Goal: Obtain resource: Download file/media

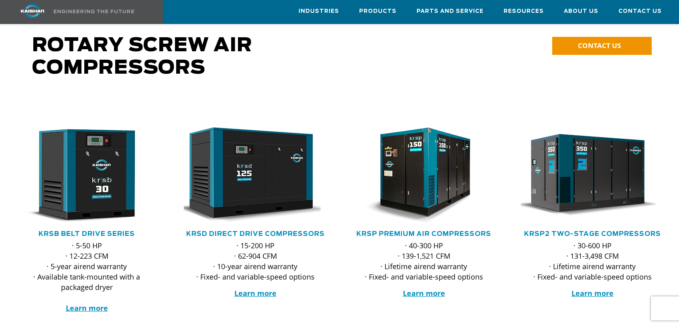
scroll to position [40, 0]
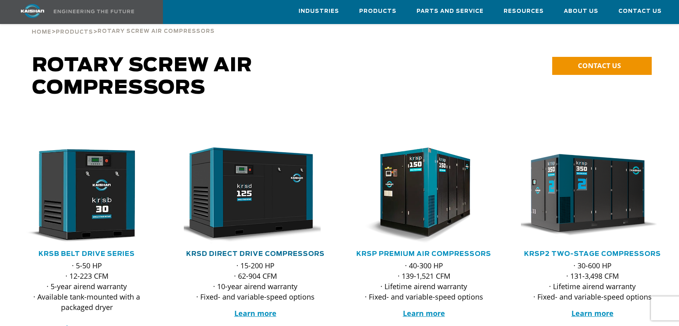
click at [262, 251] on link "KRSD Direct Drive Compressors" at bounding box center [255, 254] width 138 height 6
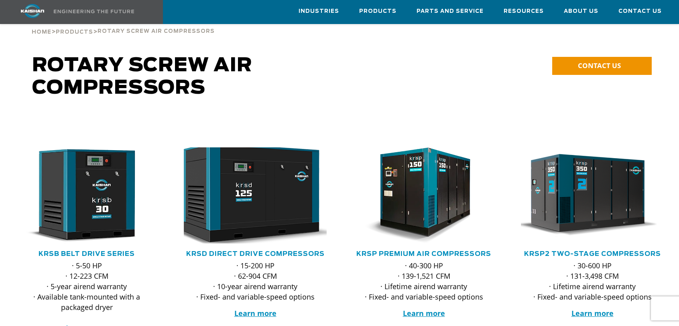
click at [255, 205] on img at bounding box center [248, 196] width 157 height 106
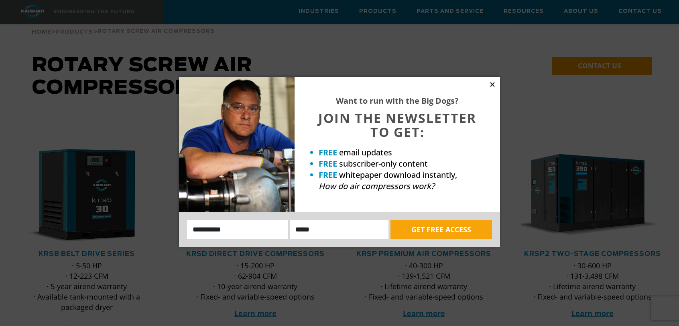
click at [493, 86] on icon at bounding box center [492, 84] width 7 height 7
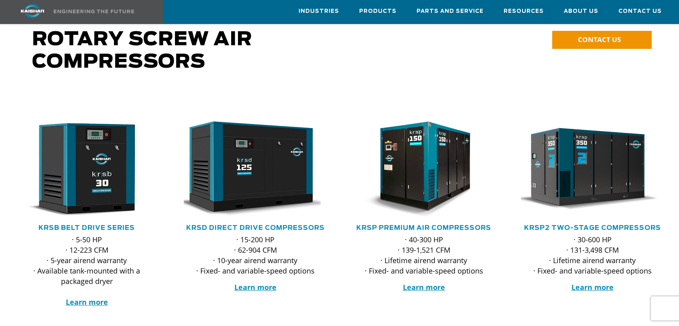
scroll to position [80, 0]
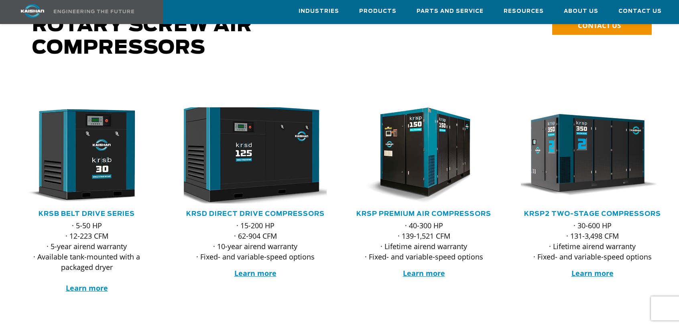
click at [254, 159] on img at bounding box center [248, 156] width 157 height 106
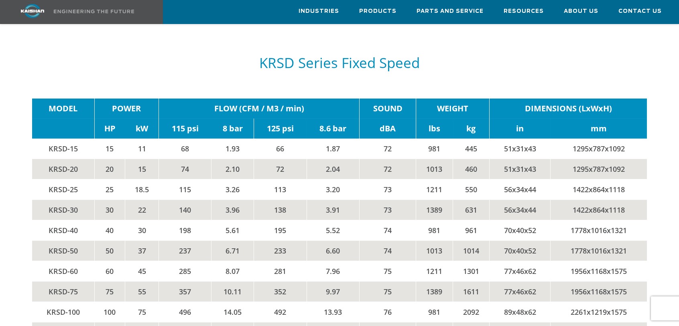
scroll to position [1243, 0]
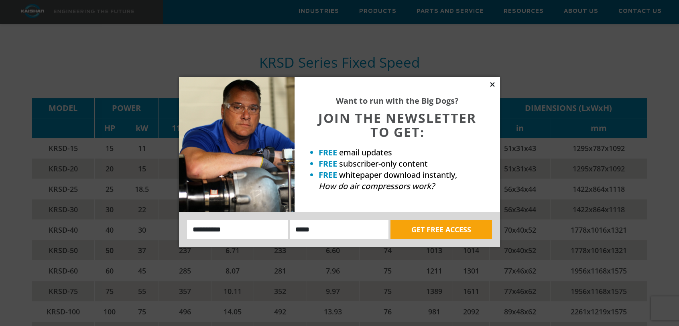
click at [491, 87] on icon at bounding box center [492, 84] width 7 height 7
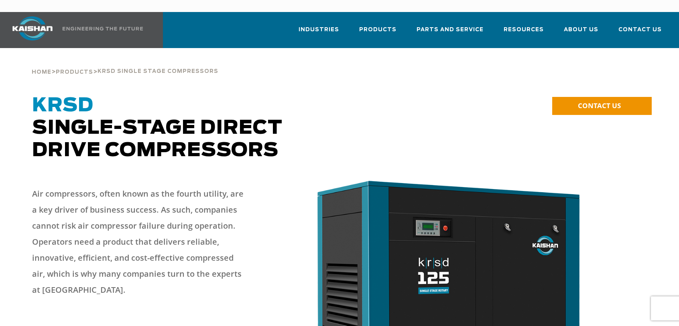
click at [33, 16] on img at bounding box center [32, 28] width 60 height 24
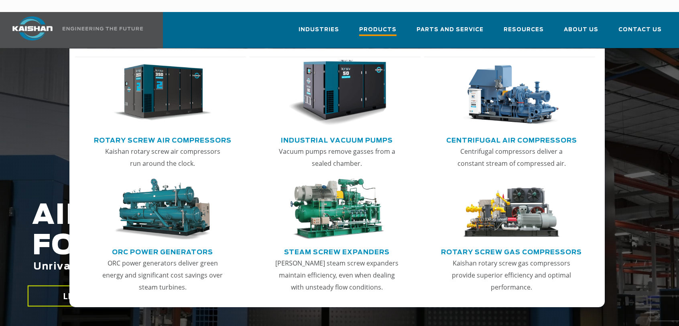
click at [385, 25] on span "Products" at bounding box center [377, 30] width 37 height 11
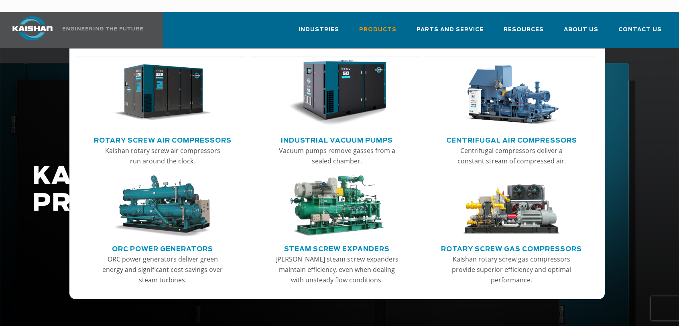
click at [155, 91] on img "Main menu" at bounding box center [162, 93] width 99 height 67
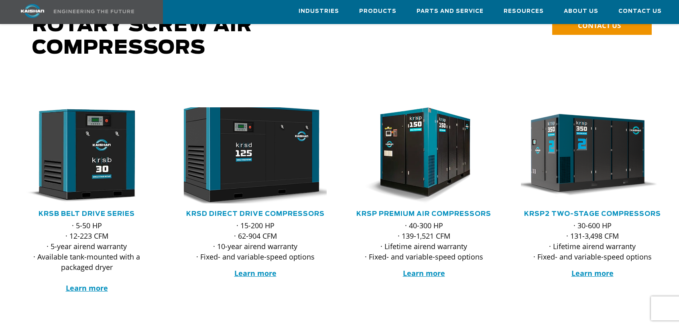
scroll to position [120, 0]
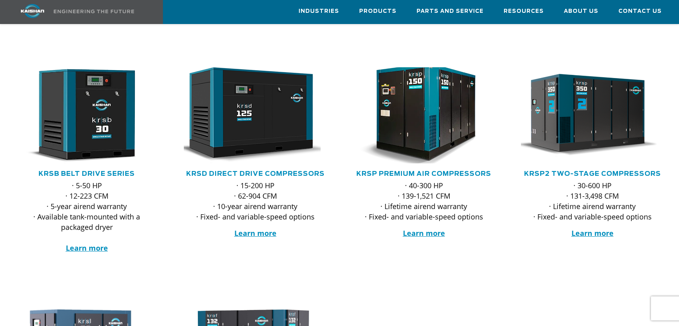
click at [435, 113] on img at bounding box center [417, 116] width 157 height 106
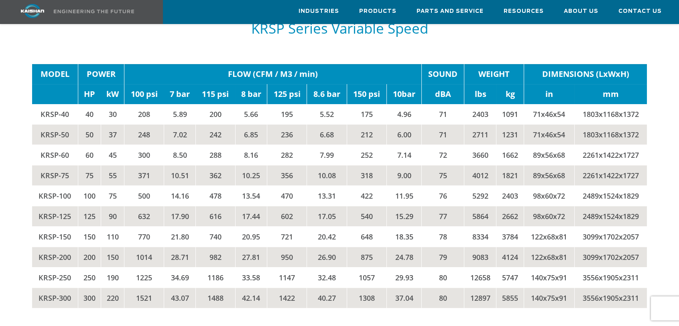
scroll to position [1685, 0]
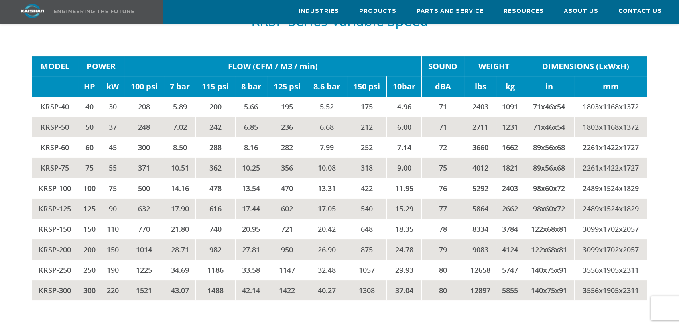
click at [217, 158] on td "362" at bounding box center [215, 168] width 39 height 20
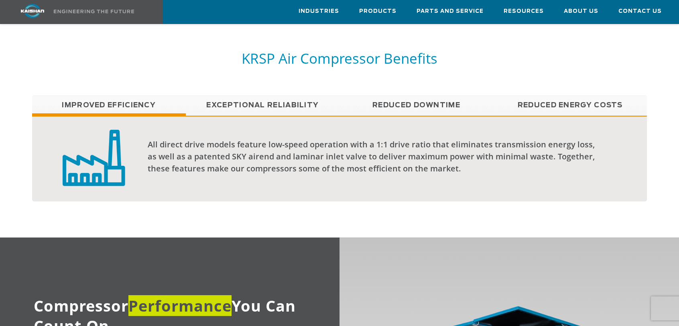
scroll to position [441, 0]
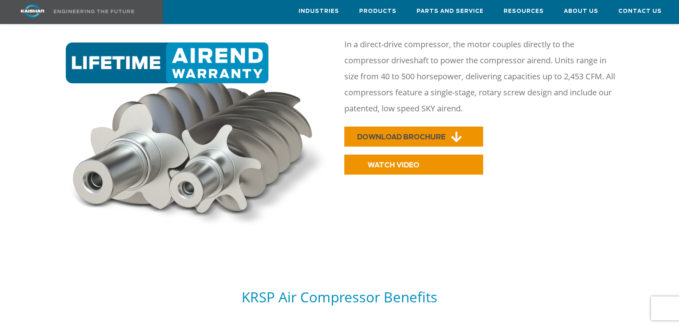
click at [426, 127] on link "DOWNLOAD BROCHURE" at bounding box center [413, 137] width 139 height 20
